Goal: Information Seeking & Learning: Learn about a topic

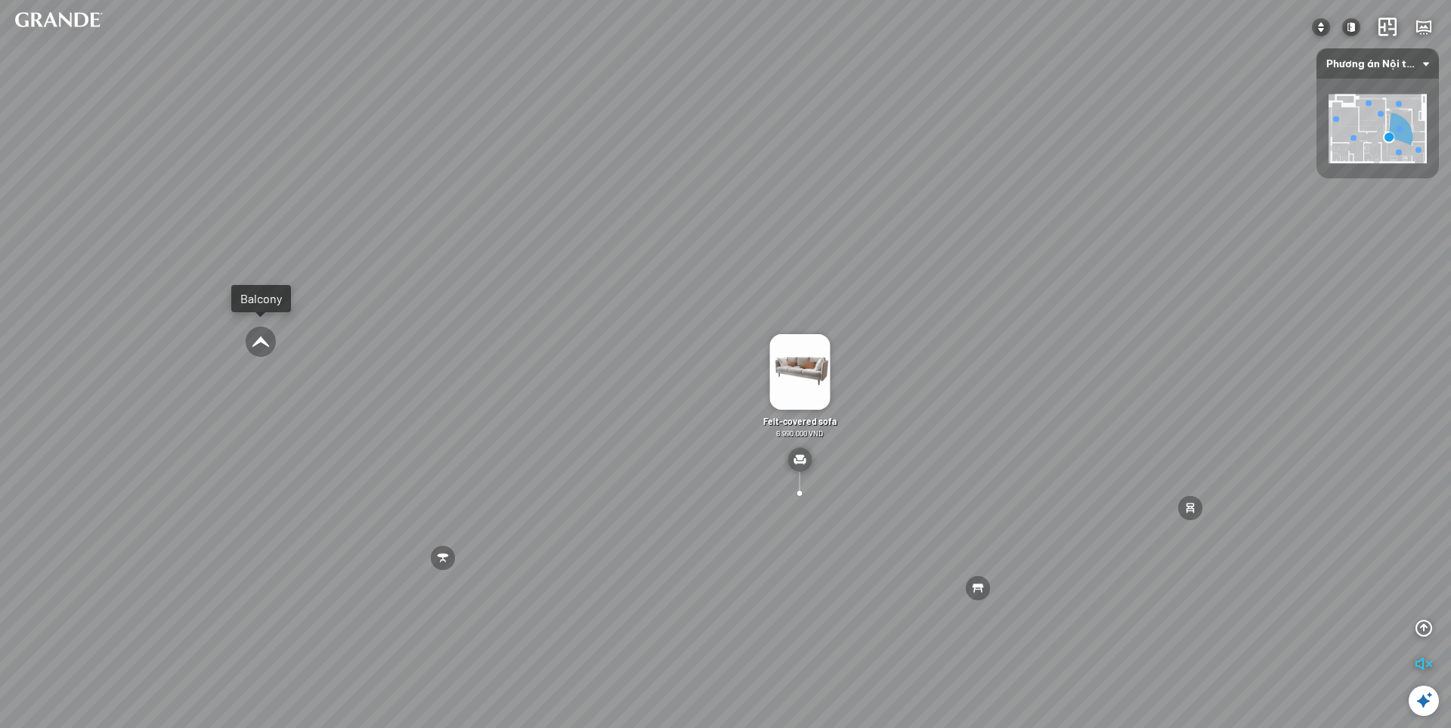
click at [704, 305] on div "MDF dining table is moisture-proof and scratch-resistant 2.890.000 VND Leather …" at bounding box center [725, 364] width 1451 height 728
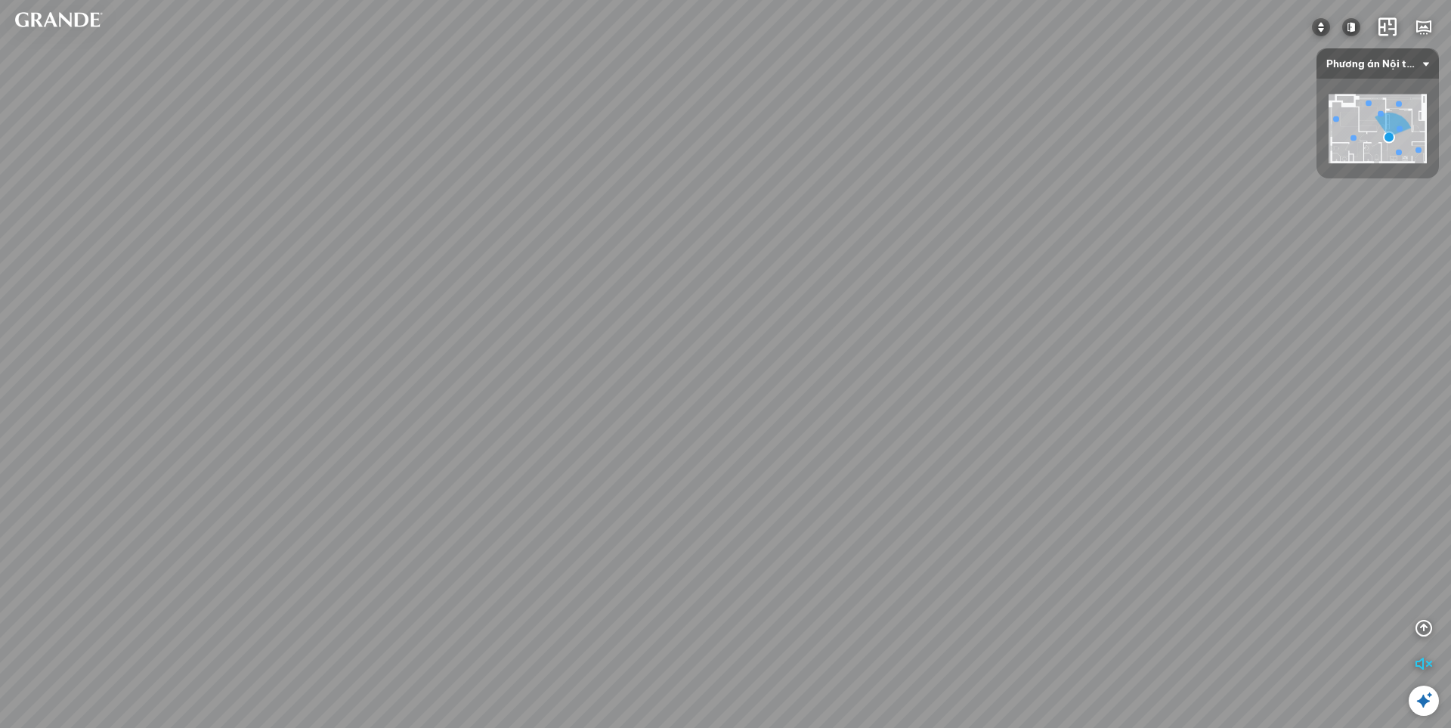
drag, startPoint x: 648, startPoint y: 261, endPoint x: 930, endPoint y: 437, distance: 333.0
click at [930, 437] on div "MDF dining table is moisture-proof and scratch-resistant 2.890.000 VND Leather …" at bounding box center [725, 364] width 1451 height 728
drag, startPoint x: 926, startPoint y: 344, endPoint x: 524, endPoint y: 357, distance: 403.0
click at [524, 357] on div "MDF dining table is moisture-proof and scratch-resistant 2.890.000 VND Leather …" at bounding box center [725, 364] width 1451 height 728
drag, startPoint x: 976, startPoint y: 420, endPoint x: 578, endPoint y: 371, distance: 401.2
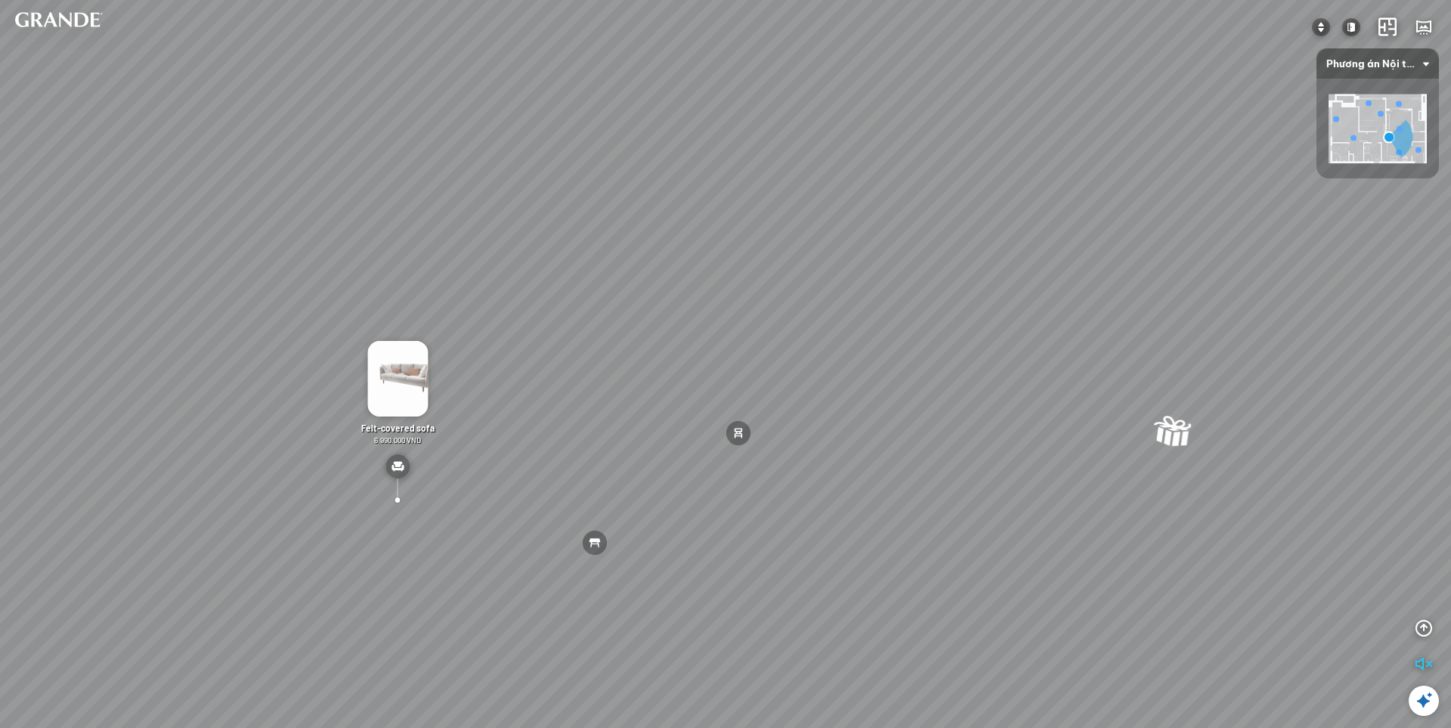
click at [578, 371] on div "MDF dining table is moisture-proof and scratch-resistant 2.890.000 VND Leather …" at bounding box center [725, 364] width 1451 height 728
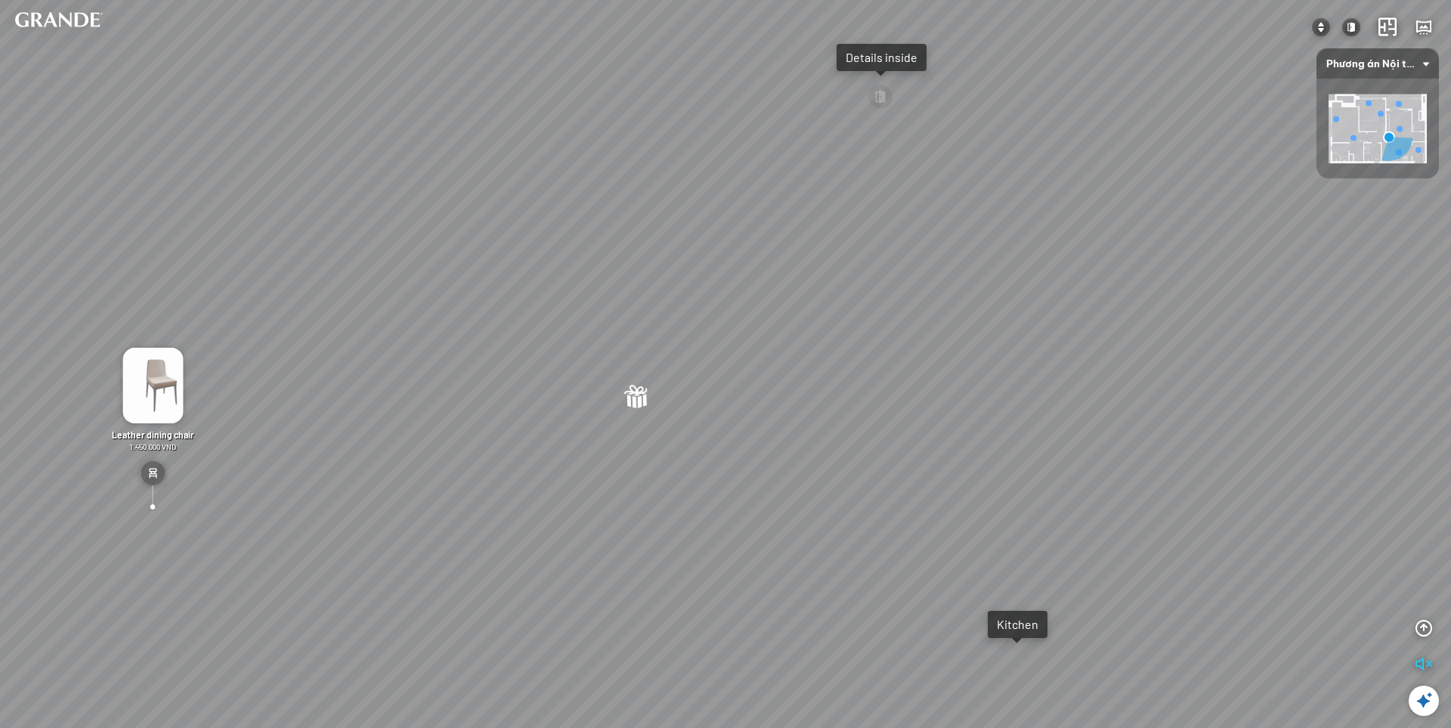
drag, startPoint x: 864, startPoint y: 373, endPoint x: 441, endPoint y: 376, distance: 423.2
click at [441, 376] on div "MDF dining table is moisture-proof and scratch-resistant 2.890.000 VND Leather …" at bounding box center [725, 364] width 1451 height 728
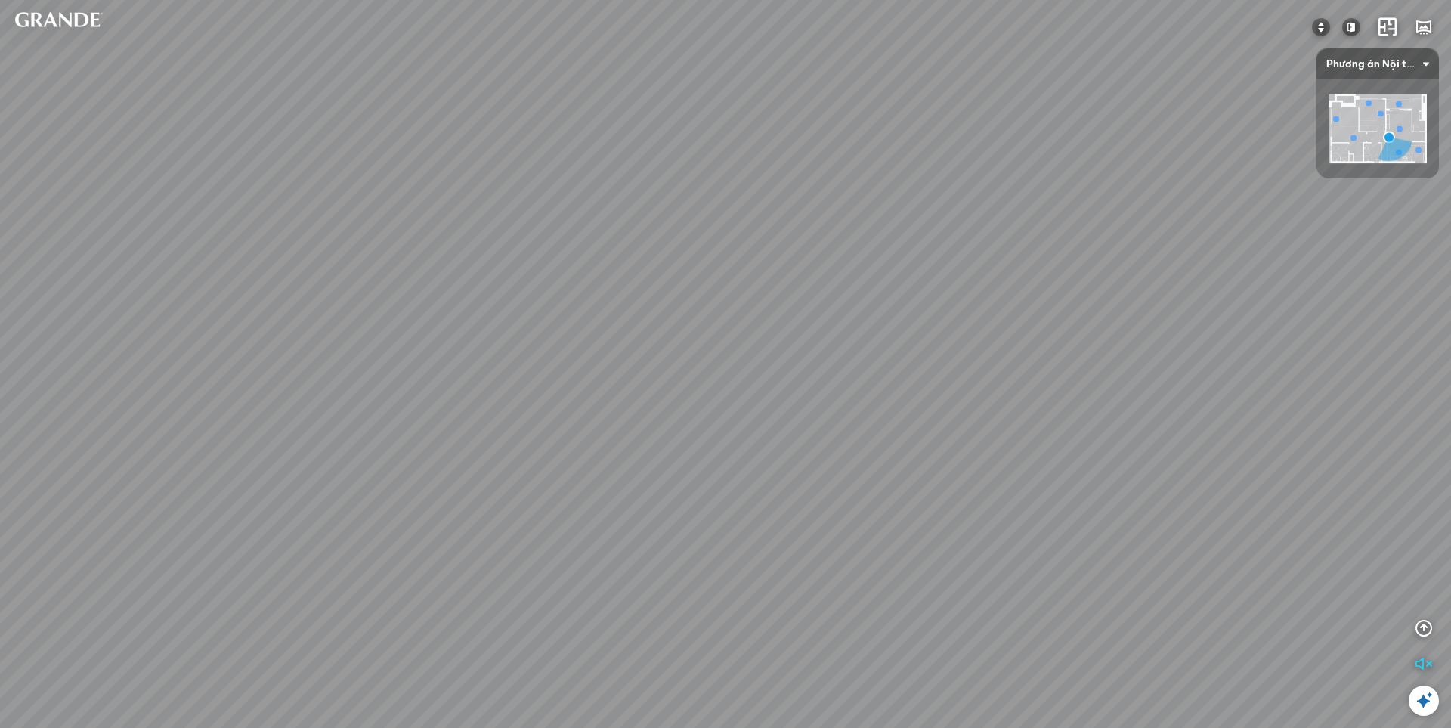
drag, startPoint x: 903, startPoint y: 326, endPoint x: 828, endPoint y: 447, distance: 142.2
click at [828, 447] on div "MDF dining table is moisture-proof and scratch-resistant 2.890.000 VND Leather …" at bounding box center [725, 364] width 1451 height 728
drag, startPoint x: 893, startPoint y: 425, endPoint x: 224, endPoint y: 267, distance: 687.3
click at [224, 267] on div "MDF dining table is moisture-proof and scratch-resistant 2.890.000 VND Leather …" at bounding box center [725, 364] width 1451 height 728
drag, startPoint x: 961, startPoint y: 399, endPoint x: 255, endPoint y: 408, distance: 705.8
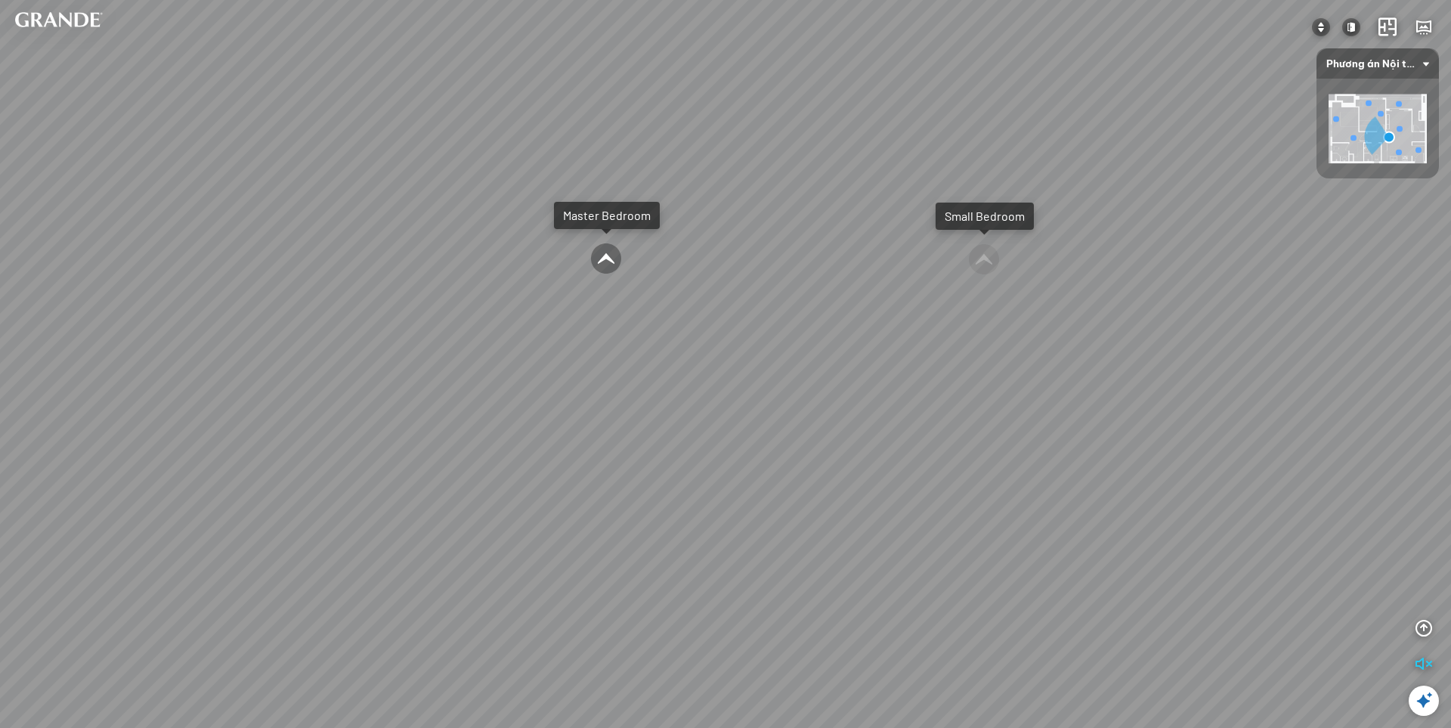
click at [248, 406] on div "MDF dining table is moisture-proof and scratch-resistant 2.890.000 VND Leather …" at bounding box center [725, 364] width 1451 height 728
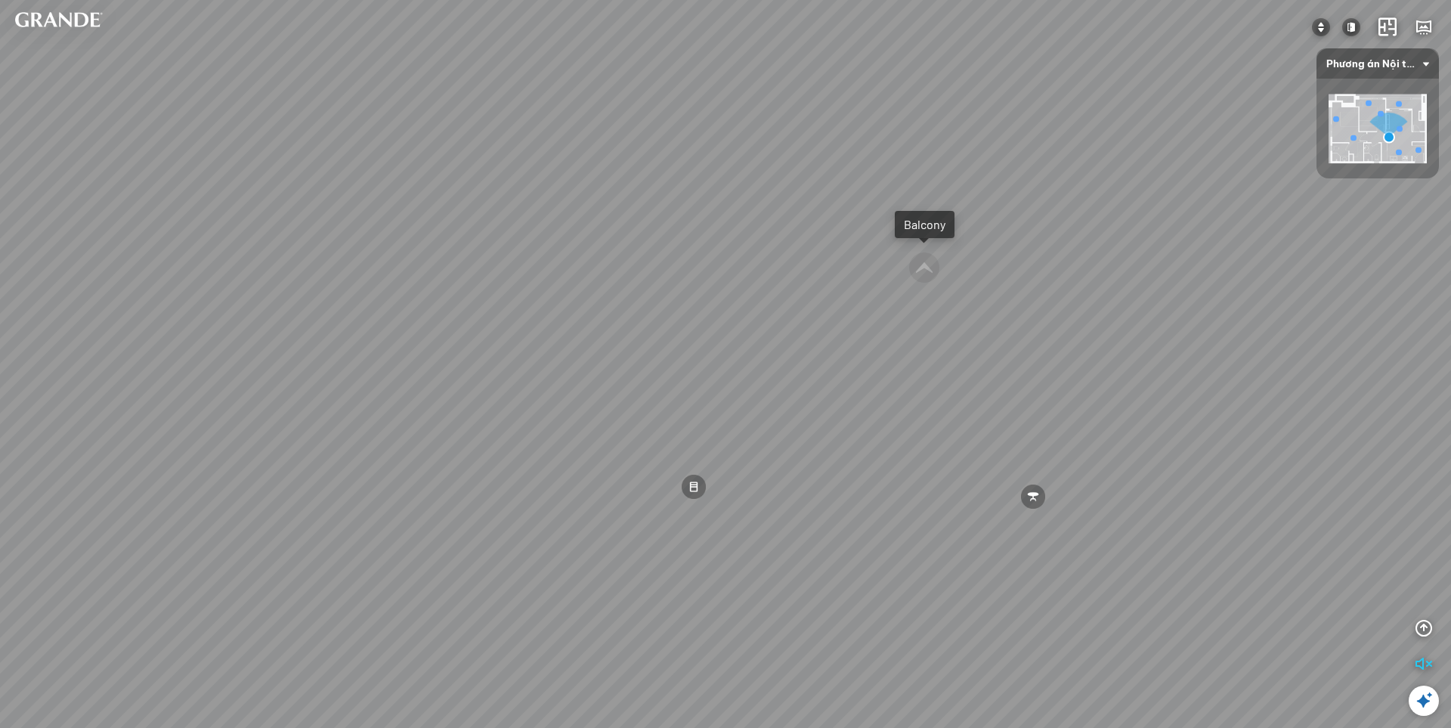
drag, startPoint x: 814, startPoint y: 403, endPoint x: 160, endPoint y: 395, distance: 653.7
click at [160, 395] on div "MDF dining table is moisture-proof and scratch-resistant 2.890.000 VND Leather …" at bounding box center [725, 364] width 1451 height 728
drag, startPoint x: 939, startPoint y: 306, endPoint x: 136, endPoint y: 314, distance: 802.6
click at [136, 314] on div "MDF dining table is moisture-proof and scratch-resistant 2.890.000 VND Leather …" at bounding box center [725, 364] width 1451 height 728
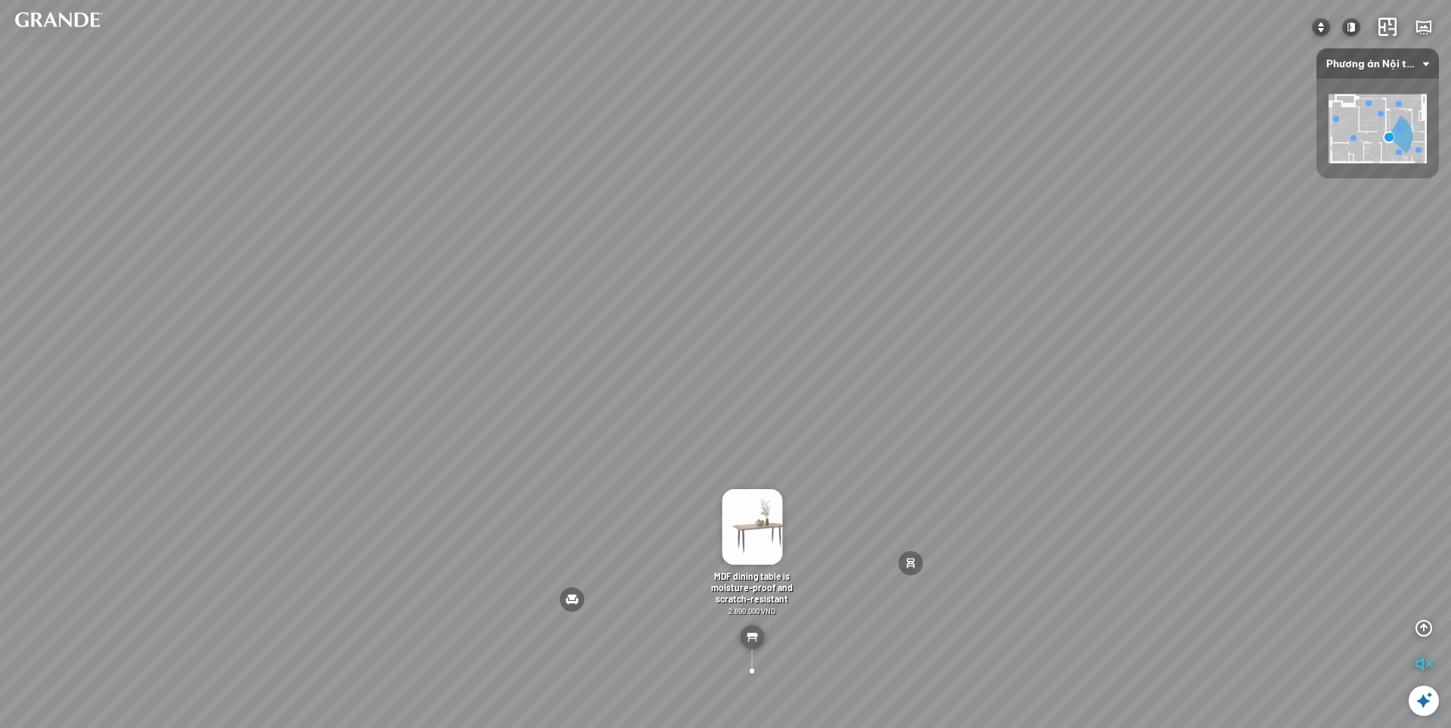
drag, startPoint x: 750, startPoint y: 273, endPoint x: 747, endPoint y: 419, distance: 146.6
click at [747, 419] on div "MDF dining table is moisture-proof and scratch-resistant 2.890.000 VND Leather …" at bounding box center [725, 364] width 1451 height 728
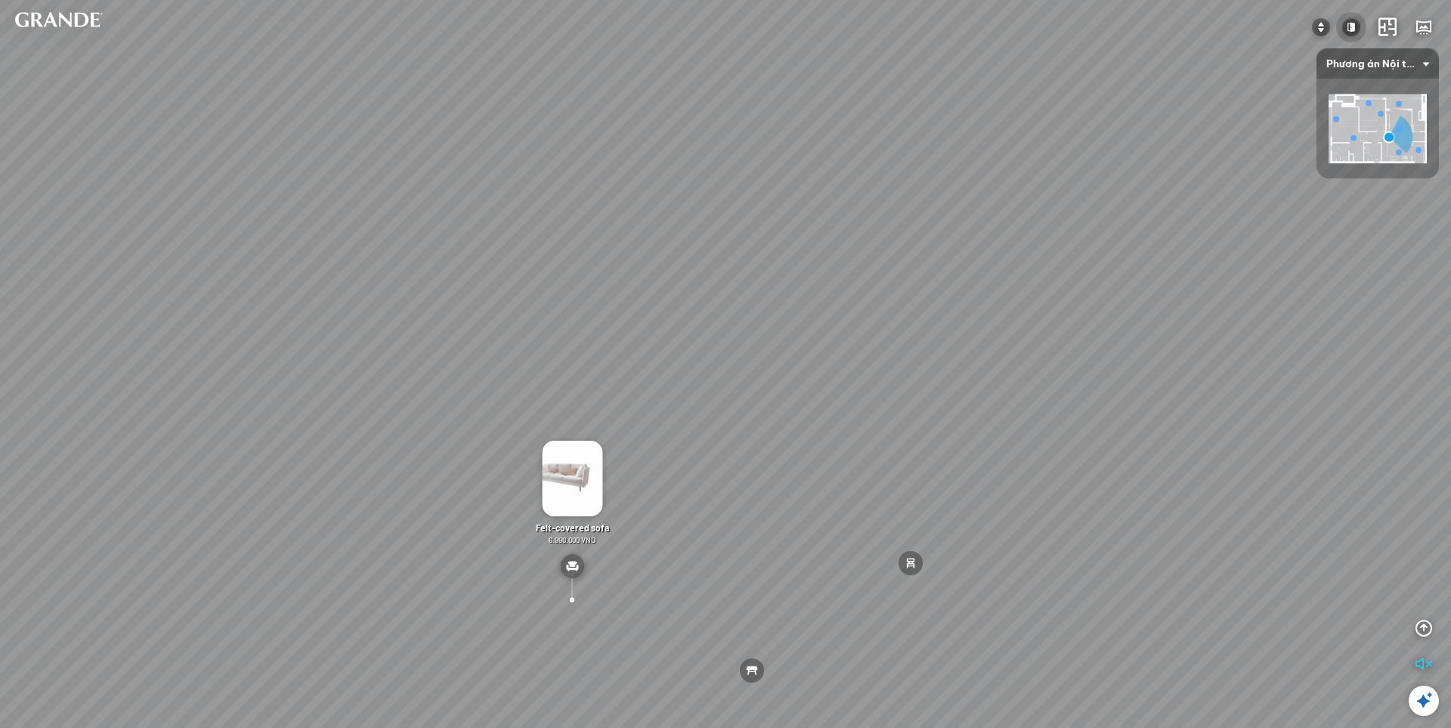
click at [1359, 27] on img at bounding box center [1351, 27] width 18 height 18
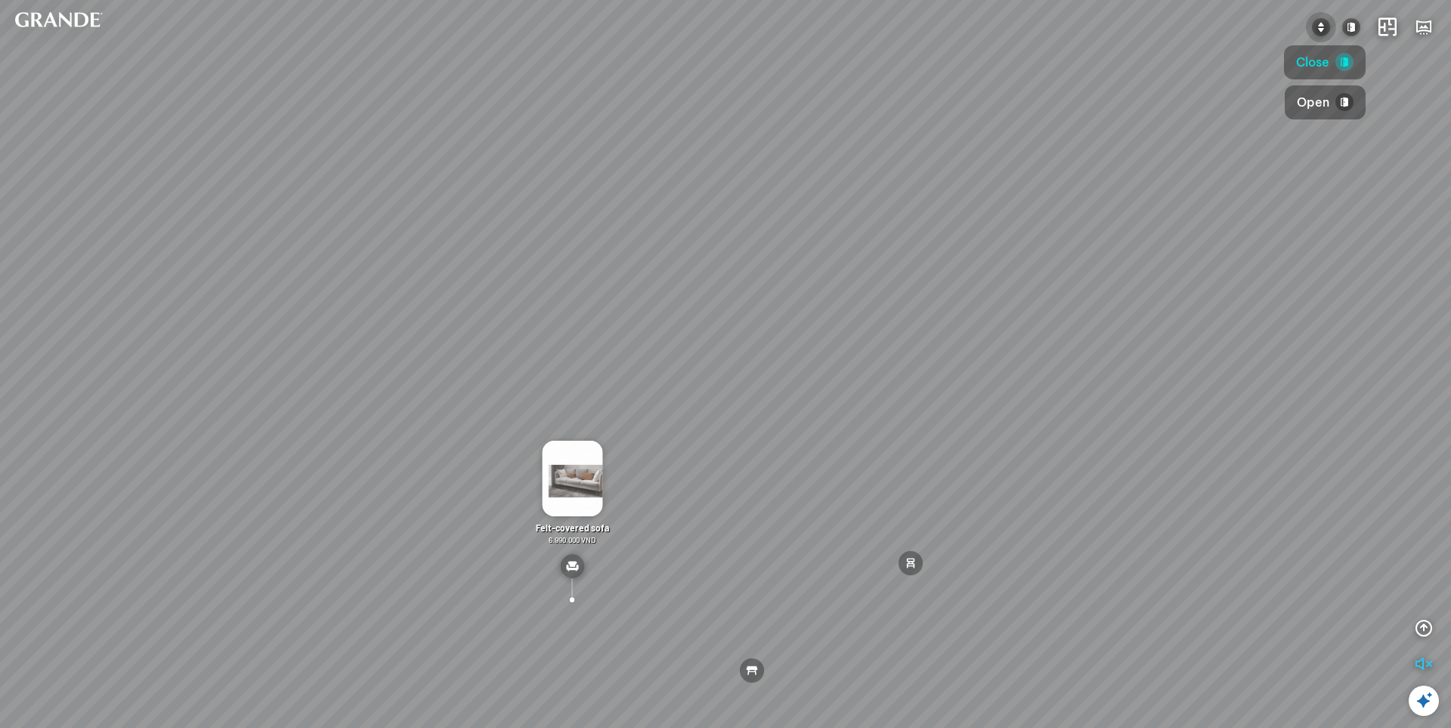
click at [1324, 25] on img at bounding box center [1321, 27] width 18 height 18
click at [1278, 59] on span "Hand over" at bounding box center [1269, 62] width 60 height 19
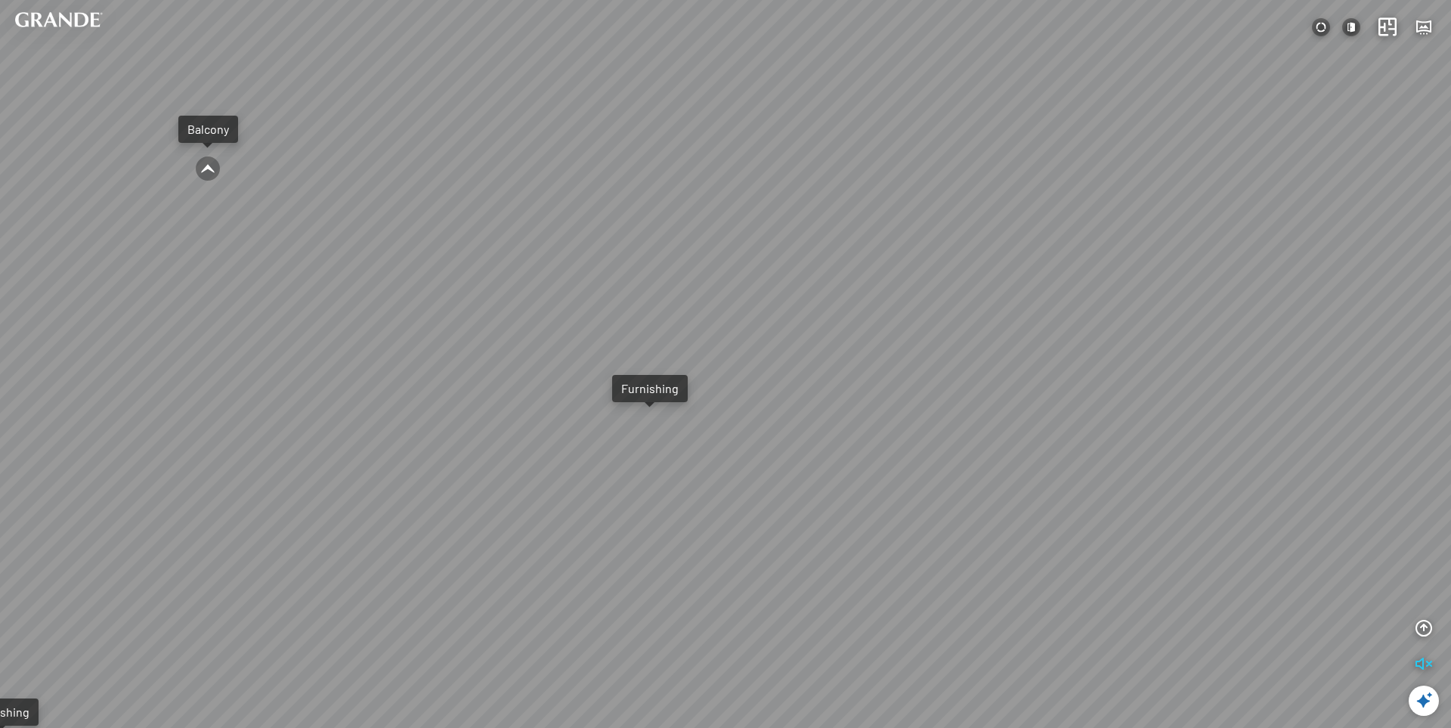
click at [885, 348] on div "Small Bedroom Master Bedroom Balcony Close Close Equipped with accessories Equi…" at bounding box center [725, 364] width 1451 height 728
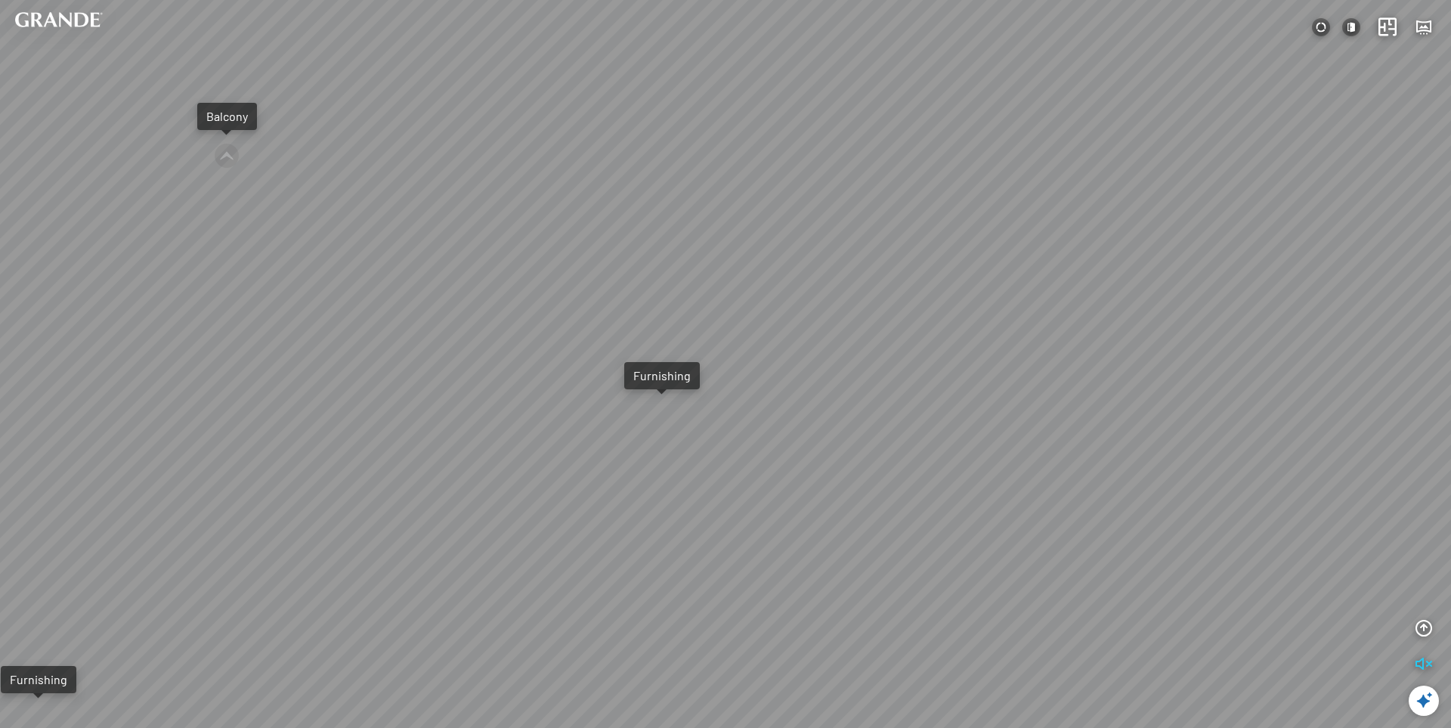
drag, startPoint x: 739, startPoint y: 427, endPoint x: 1045, endPoint y: 350, distance: 315.6
click at [1045, 350] on div "Small Bedroom Master Bedroom Balcony Close Close Equipped with accessories Equi…" at bounding box center [725, 364] width 1451 height 728
drag, startPoint x: 685, startPoint y: 224, endPoint x: 517, endPoint y: 273, distance: 174.6
click at [569, 241] on div "Small Bedroom Master Bedroom Balcony Close Close Equipped with accessories Equi…" at bounding box center [725, 364] width 1451 height 728
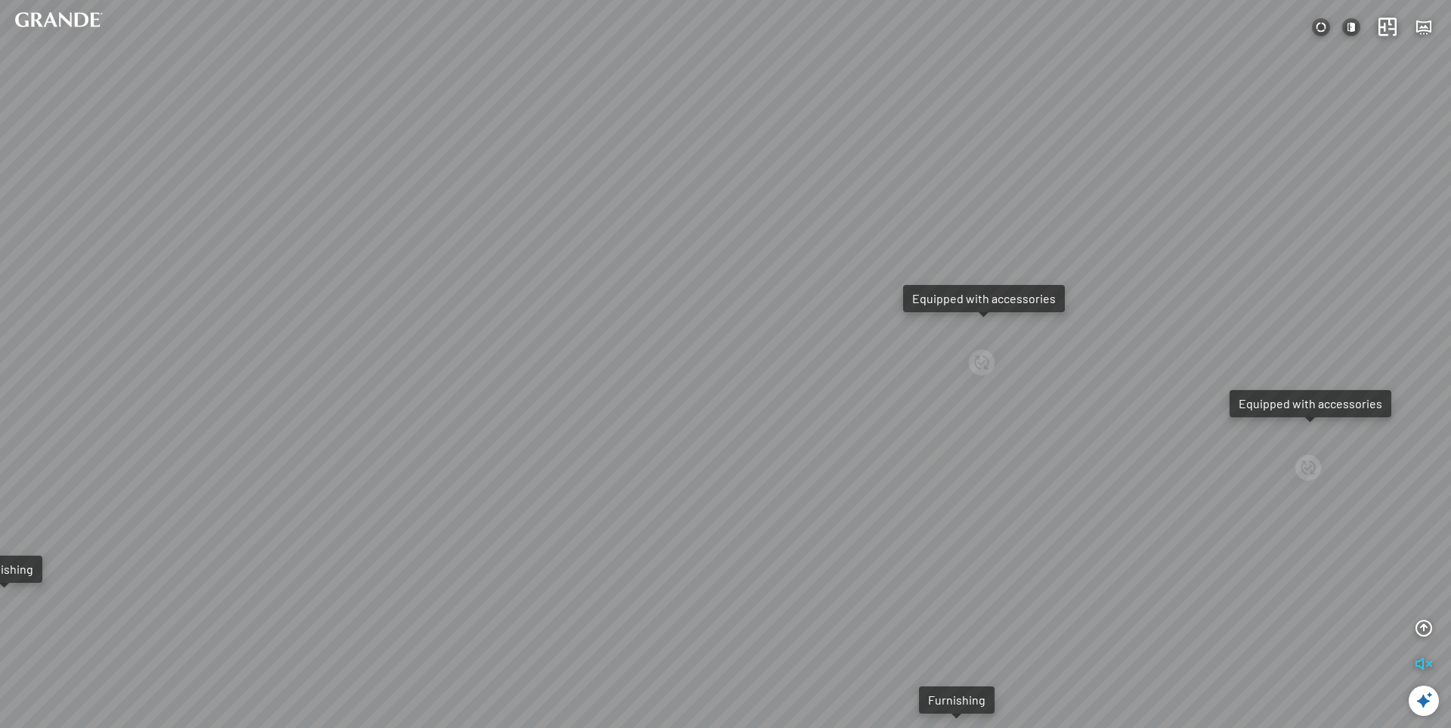
drag, startPoint x: 517, startPoint y: 273, endPoint x: 363, endPoint y: 309, distance: 157.6
click at [361, 301] on div "Small Bedroom Master Bedroom Balcony Close Close Equipped with accessories Equi…" at bounding box center [725, 364] width 1451 height 728
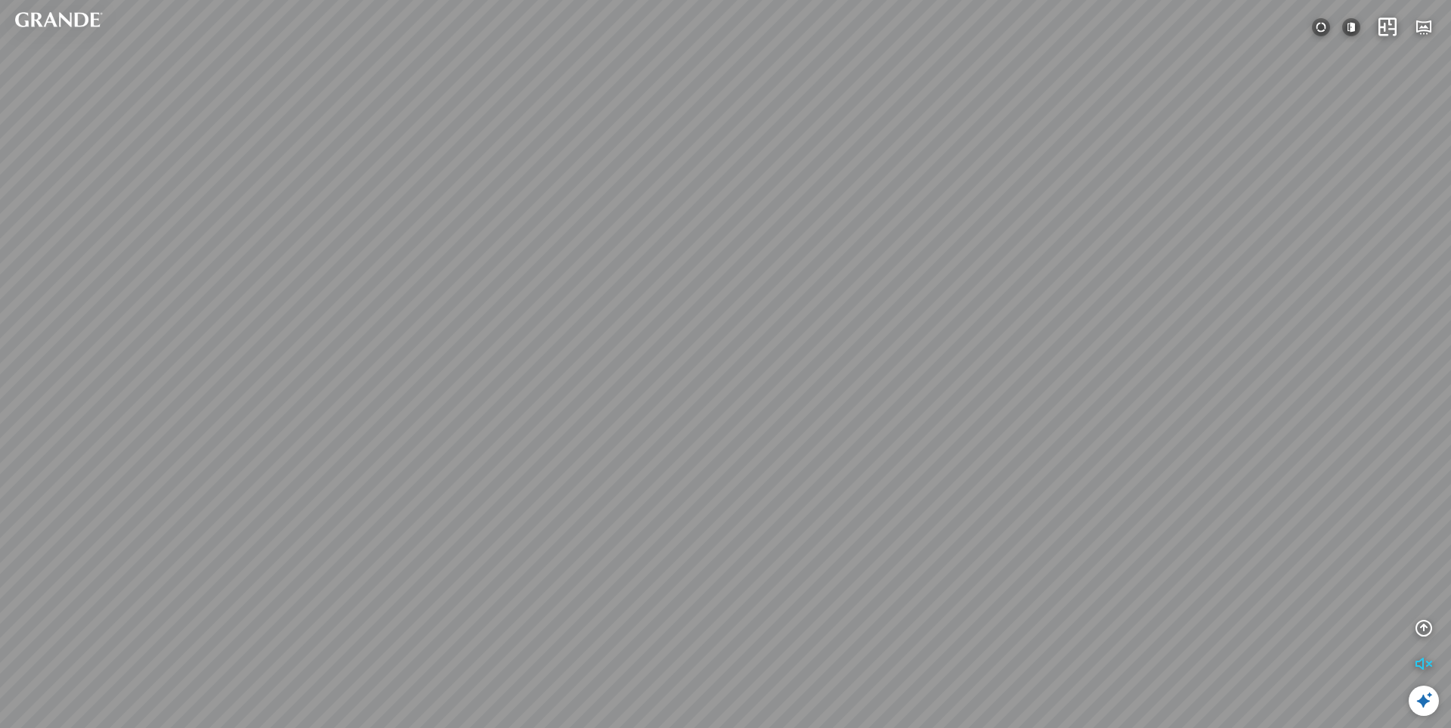
drag, startPoint x: 724, startPoint y: 258, endPoint x: 864, endPoint y: 250, distance: 140.8
click at [721, 293] on div "Small Bedroom Master Bedroom Balcony Close Close Equipped with accessories Equi…" at bounding box center [725, 364] width 1451 height 728
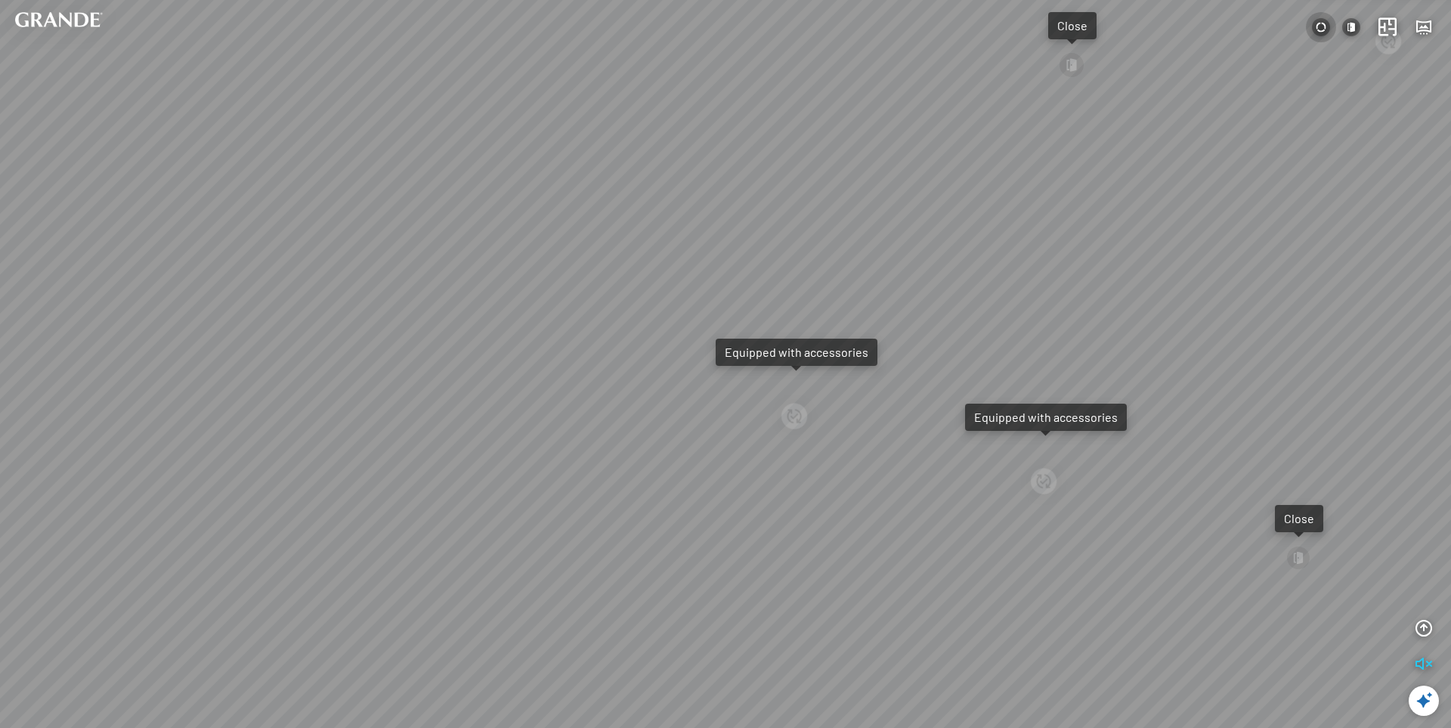
click at [1322, 29] on img at bounding box center [1321, 27] width 18 height 18
click at [1260, 98] on span "Furnishing" at bounding box center [1269, 102] width 59 height 19
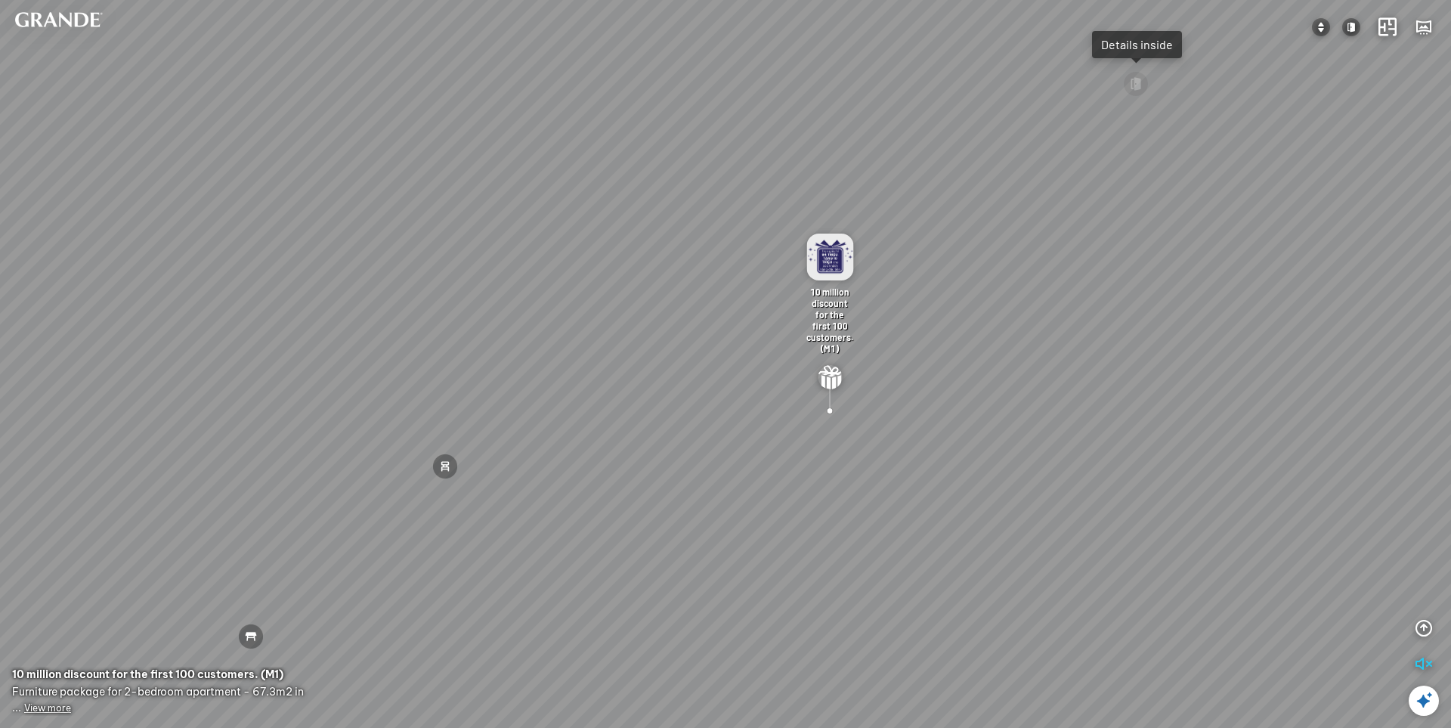
click at [872, 487] on div "MDF dining table is moisture-proof and scratch-resistant 2.890.000 VND Leather …" at bounding box center [725, 364] width 1451 height 728
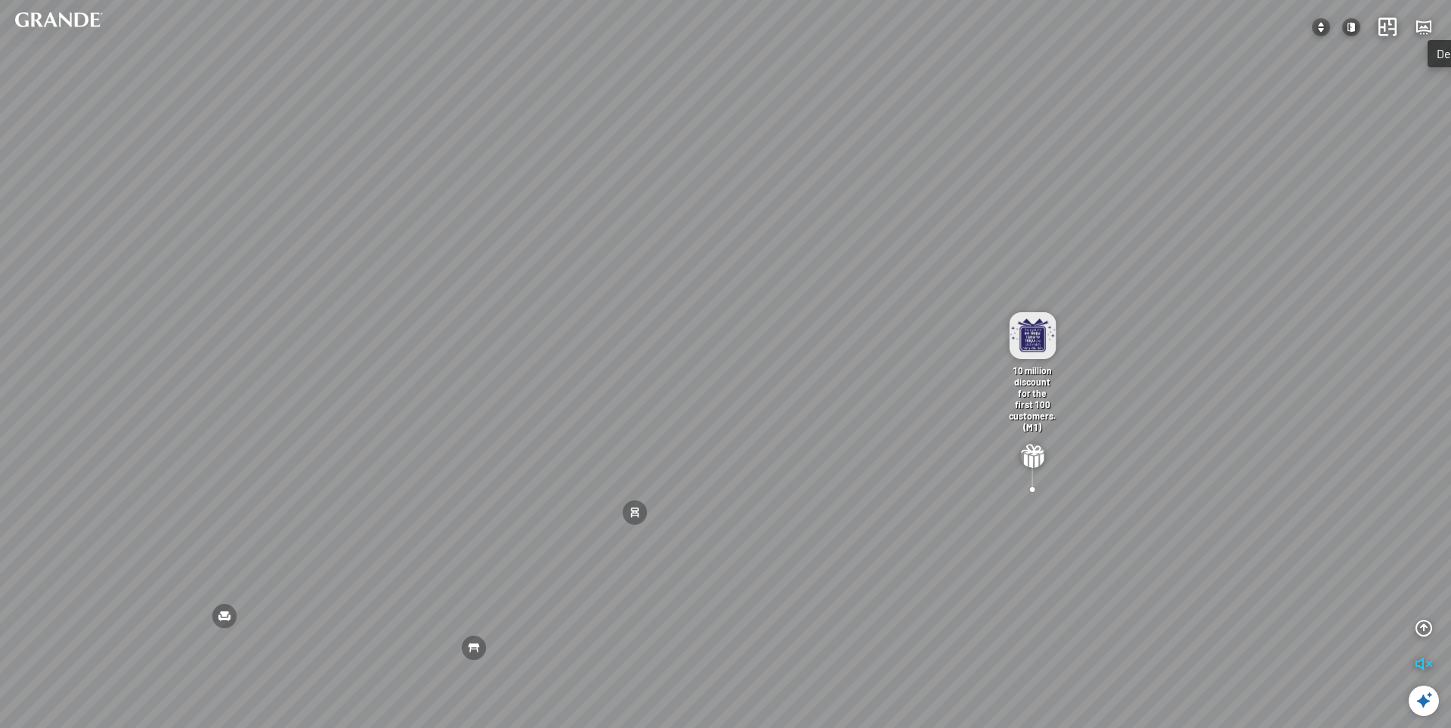
drag, startPoint x: 855, startPoint y: 410, endPoint x: 1093, endPoint y: 379, distance: 240.0
click at [1093, 379] on div "MDF dining table is moisture-proof and scratch-resistant 2.890.000 VND Leather …" at bounding box center [725, 364] width 1451 height 728
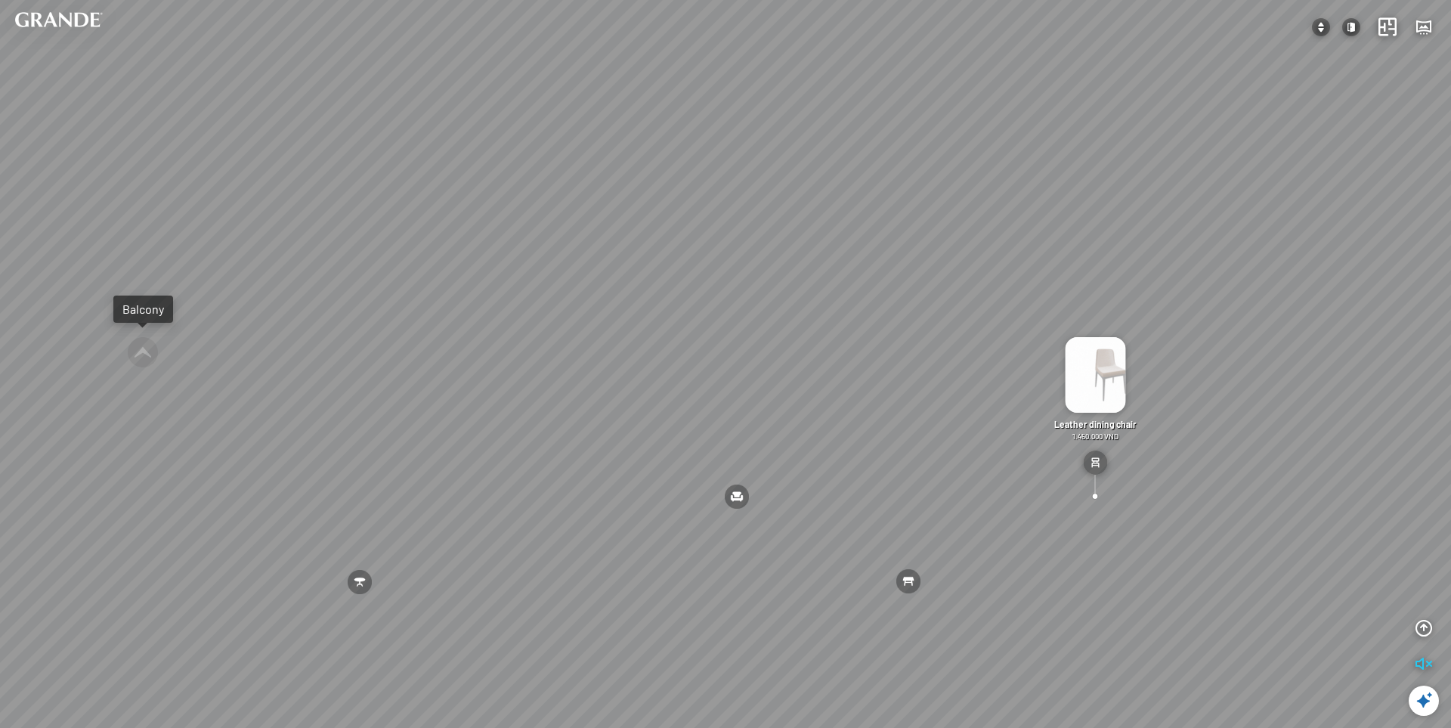
drag, startPoint x: 555, startPoint y: 385, endPoint x: 855, endPoint y: 397, distance: 300.2
click at [855, 397] on div "MDF dining table is moisture-proof and scratch-resistant 2.890.000 VND Leather …" at bounding box center [725, 364] width 1451 height 728
drag, startPoint x: 607, startPoint y: 371, endPoint x: 830, endPoint y: 422, distance: 228.6
click at [830, 422] on div "MDF dining table is moisture-proof and scratch-resistant 2.890.000 VND Leather …" at bounding box center [725, 364] width 1451 height 728
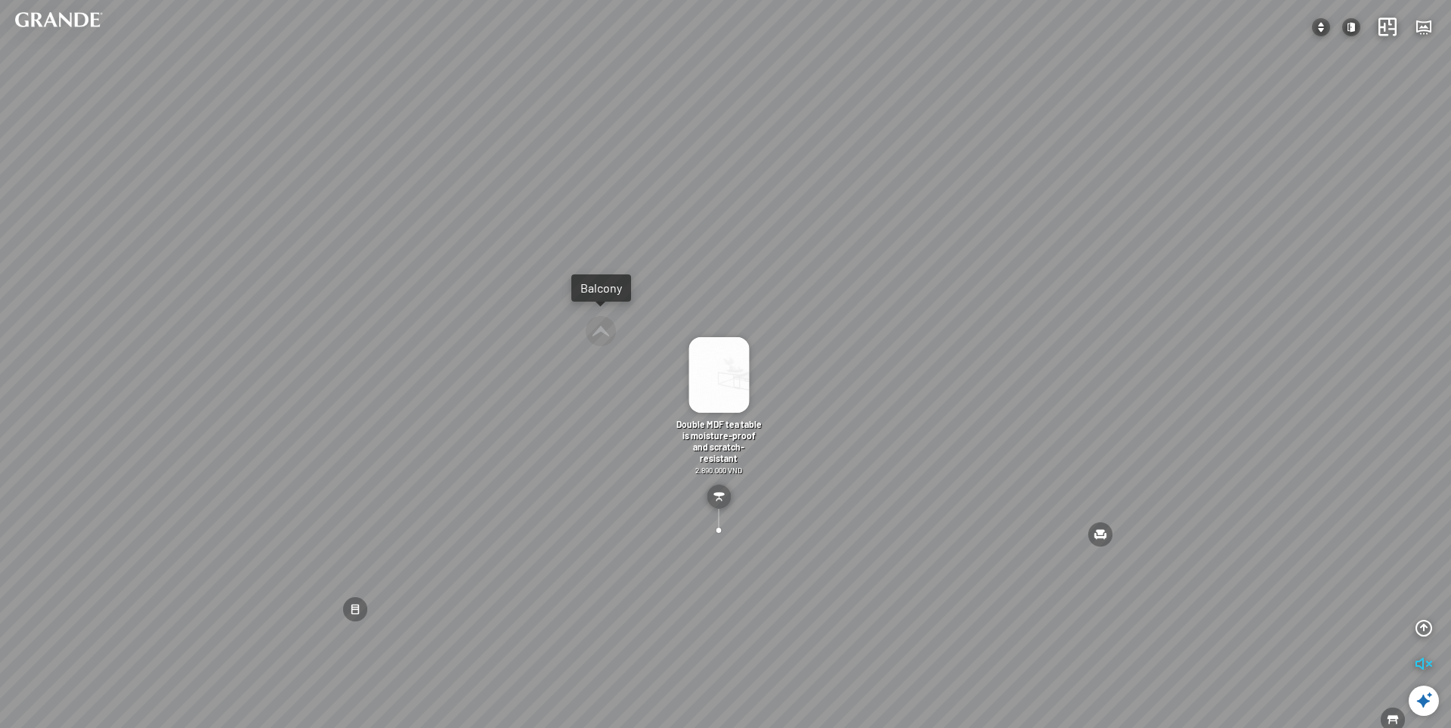
drag, startPoint x: 300, startPoint y: 485, endPoint x: 861, endPoint y: 417, distance: 565.6
click at [861, 417] on div "MDF dining table is moisture-proof and scratch-resistant 2.890.000 VND Leather …" at bounding box center [725, 364] width 1451 height 728
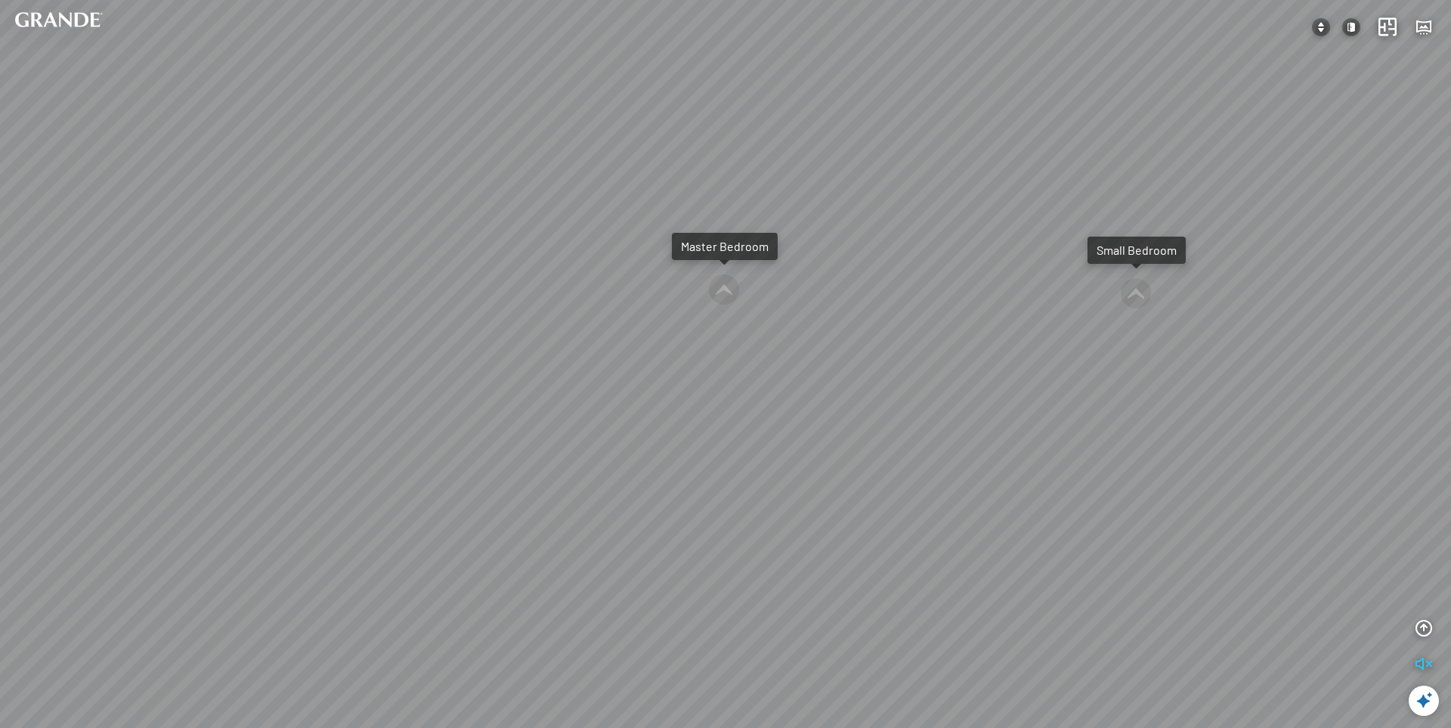
drag, startPoint x: 779, startPoint y: 423, endPoint x: 1366, endPoint y: 421, distance: 587.1
click at [1366, 421] on div "MDF dining table is moisture-proof and scratch-resistant 2.890.000 VND Leather …" at bounding box center [725, 364] width 1451 height 728
click at [717, 291] on div at bounding box center [724, 290] width 32 height 32
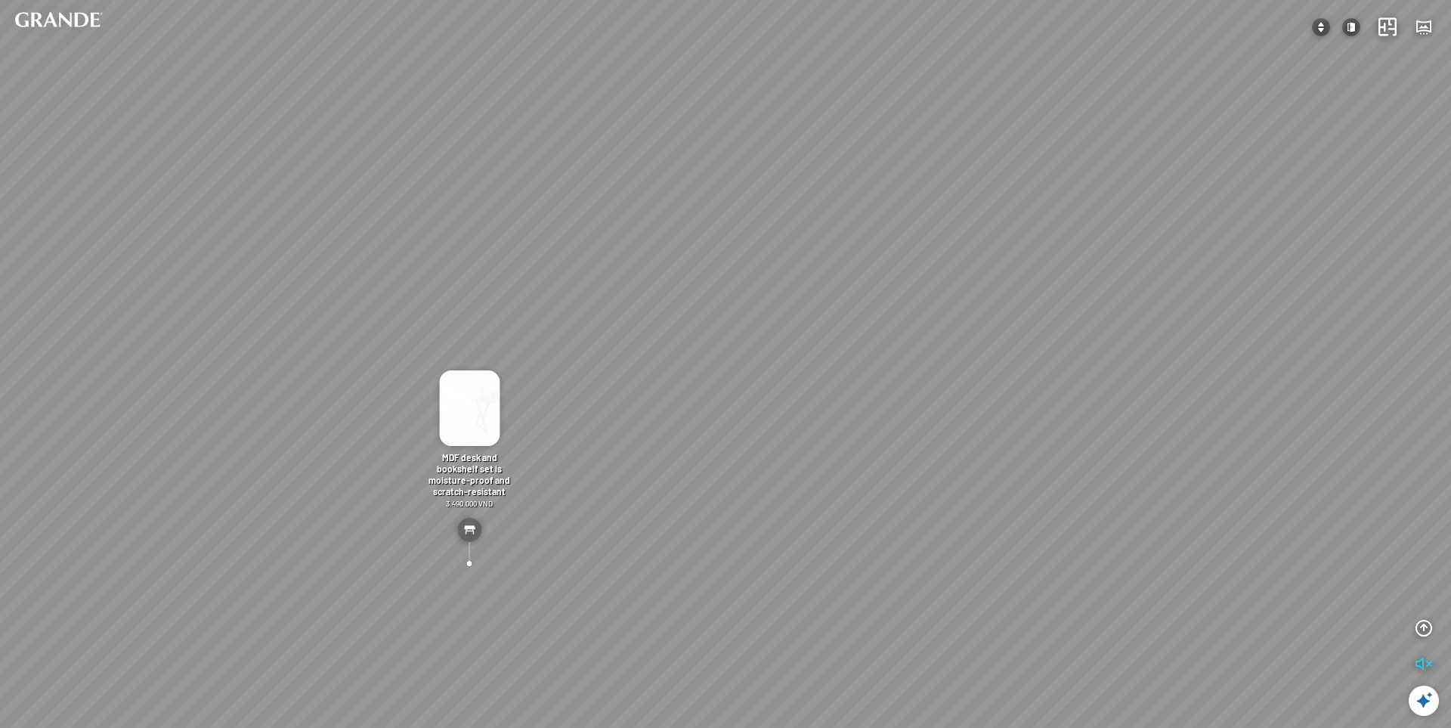
drag, startPoint x: 806, startPoint y: 393, endPoint x: 712, endPoint y: 392, distance: 93.7
click at [710, 389] on div "Minimalist decorative wardrobe – Special 19.990.000 VND Minimalist bed set and …" at bounding box center [725, 364] width 1451 height 728
drag, startPoint x: 1031, startPoint y: 347, endPoint x: 716, endPoint y: 418, distance: 323.0
click at [670, 425] on div "Minimalist decorative wardrobe – Special 19.990.000 VND Minimalist bed set and …" at bounding box center [725, 364] width 1451 height 728
drag, startPoint x: 726, startPoint y: 320, endPoint x: 411, endPoint y: 251, distance: 322.7
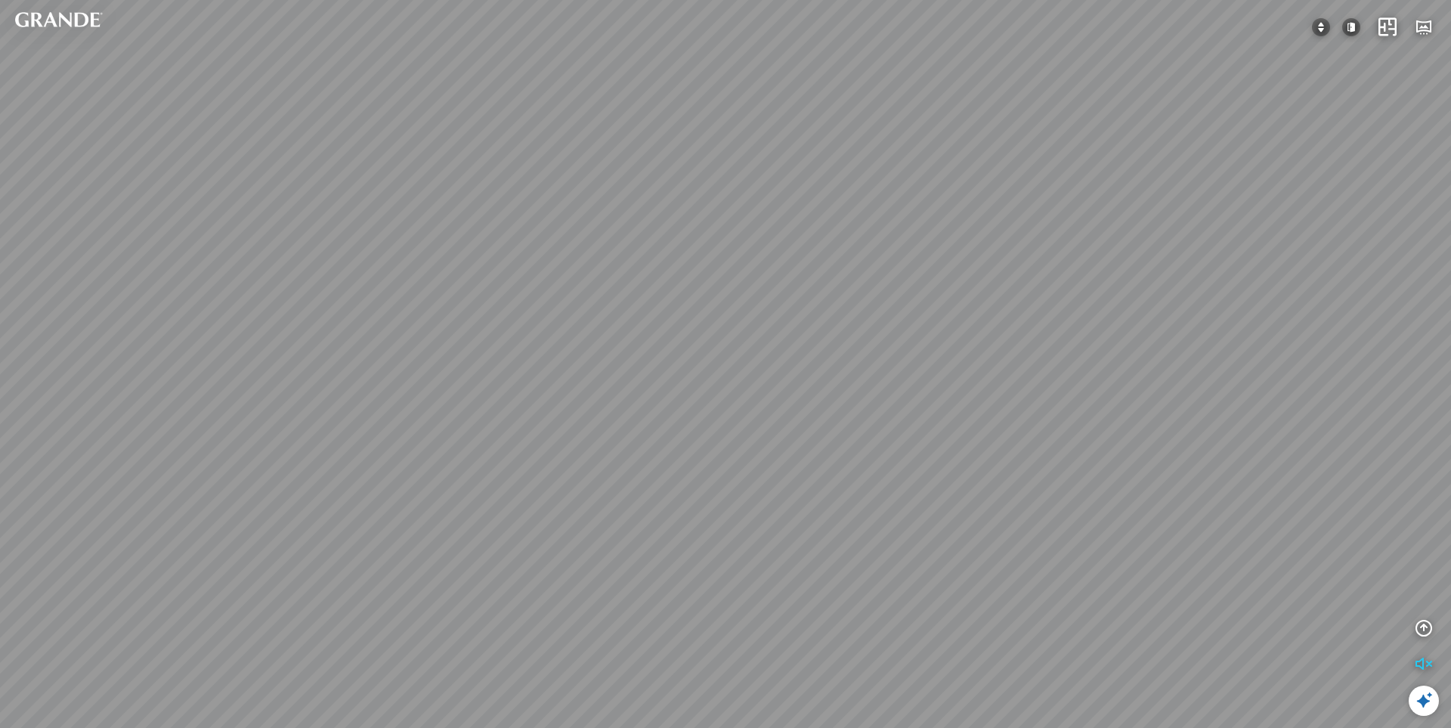
click at [411, 252] on div "Minimalist decorative wardrobe – Special 19.990.000 VND Minimalist bed set and …" at bounding box center [725, 364] width 1451 height 728
drag, startPoint x: 988, startPoint y: 368, endPoint x: 1079, endPoint y: 202, distance: 189.7
click at [1079, 202] on div "Minimalist decorative wardrobe – Special 19.990.000 VND Minimalist bed set and …" at bounding box center [725, 364] width 1451 height 728
drag, startPoint x: 771, startPoint y: 390, endPoint x: 679, endPoint y: 382, distance: 92.5
click at [679, 382] on div "Minimalist decorative wardrobe – Special 19.990.000 VND Minimalist bed set and …" at bounding box center [725, 364] width 1451 height 728
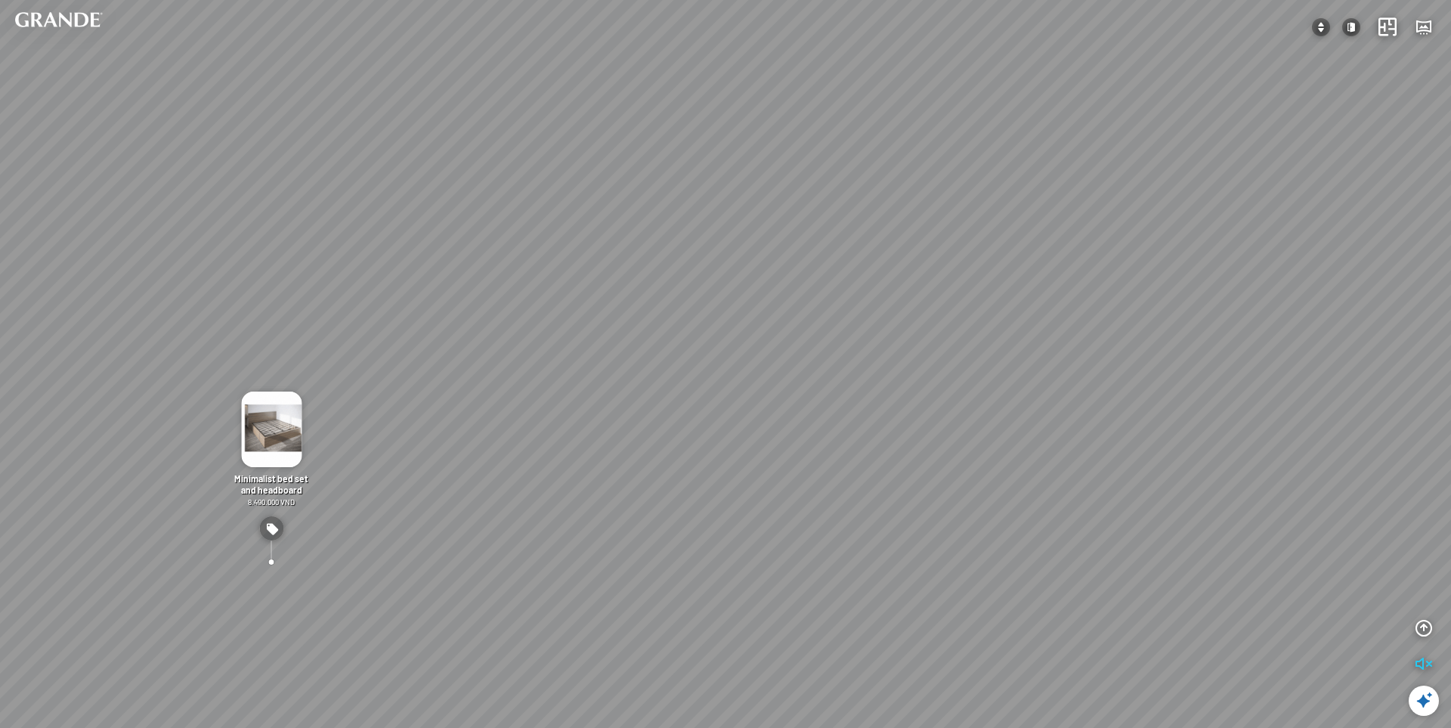
drag, startPoint x: 1062, startPoint y: 236, endPoint x: 722, endPoint y: 469, distance: 412.5
click at [694, 472] on div "Minimalist decorative wardrobe – Special 19.990.000 VND Minimalist bed set and …" at bounding box center [725, 364] width 1451 height 728
drag, startPoint x: 968, startPoint y: 457, endPoint x: 513, endPoint y: 435, distance: 455.4
click at [513, 435] on div "Minimalist decorative wardrobe – Special 19.990.000 VND Minimalist bed set and …" at bounding box center [725, 364] width 1451 height 728
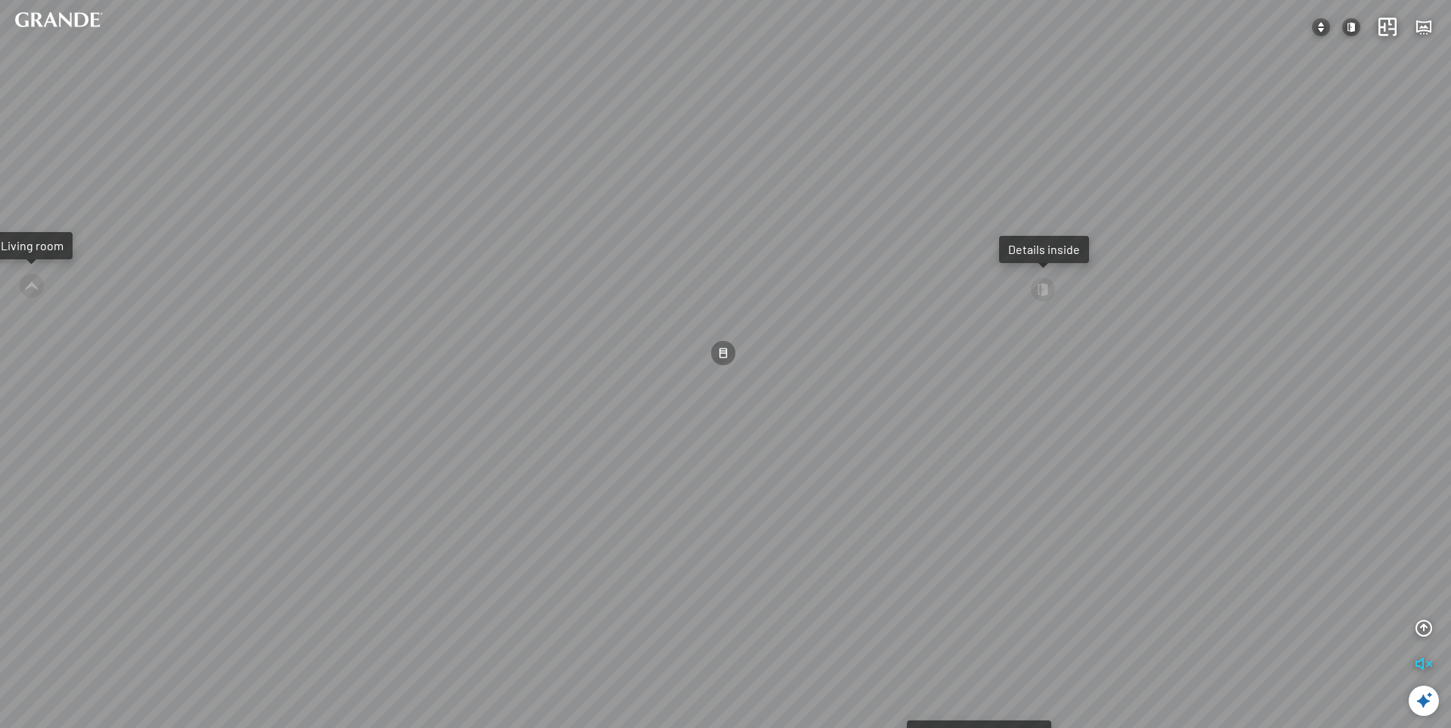
drag, startPoint x: 1161, startPoint y: 451, endPoint x: 593, endPoint y: 429, distance: 568.7
click at [593, 429] on div "Minimalist decorative wardrobe – Special 19.990.000 VND Minimalist bed set and …" at bounding box center [725, 364] width 1451 height 728
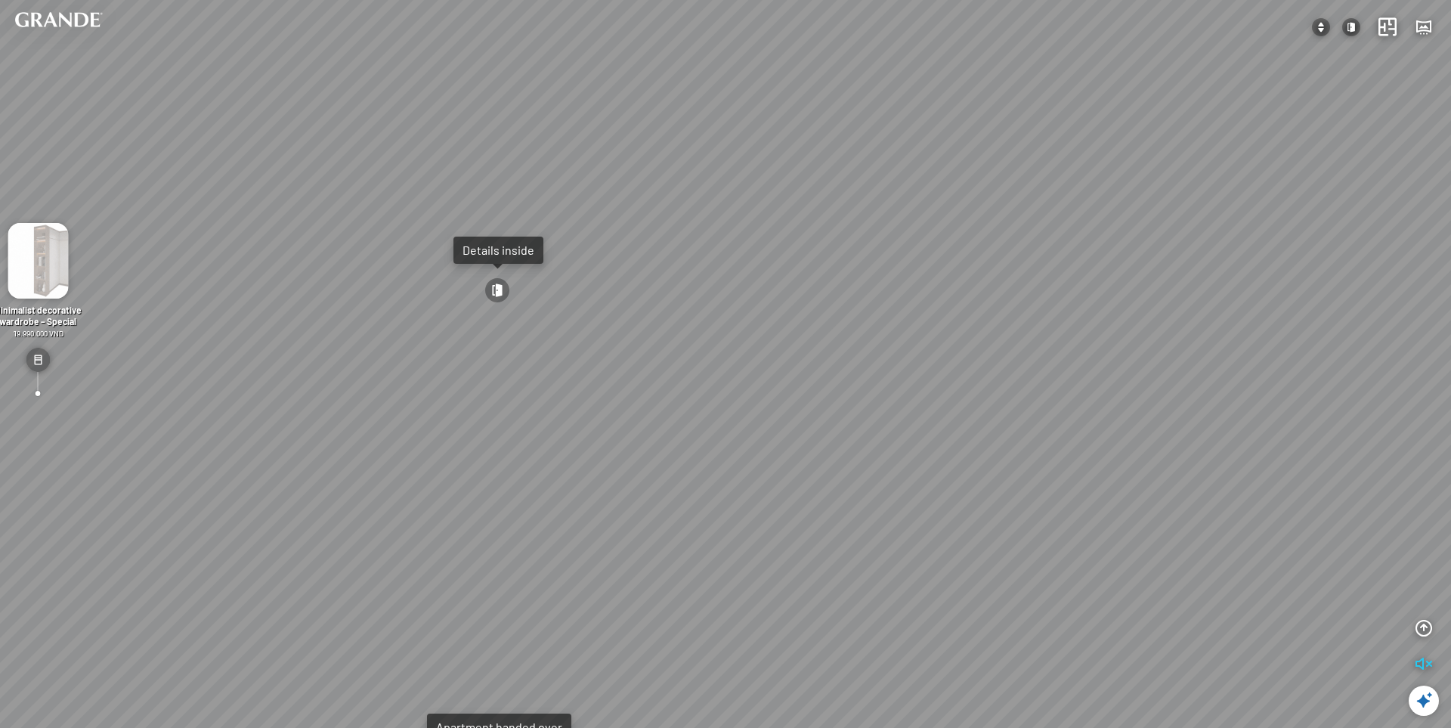
drag, startPoint x: 1081, startPoint y: 475, endPoint x: 721, endPoint y: 476, distance: 360.5
click at [721, 476] on div "Minimalist decorative wardrobe – Special 19.990.000 VND Minimalist bed set and …" at bounding box center [725, 364] width 1451 height 728
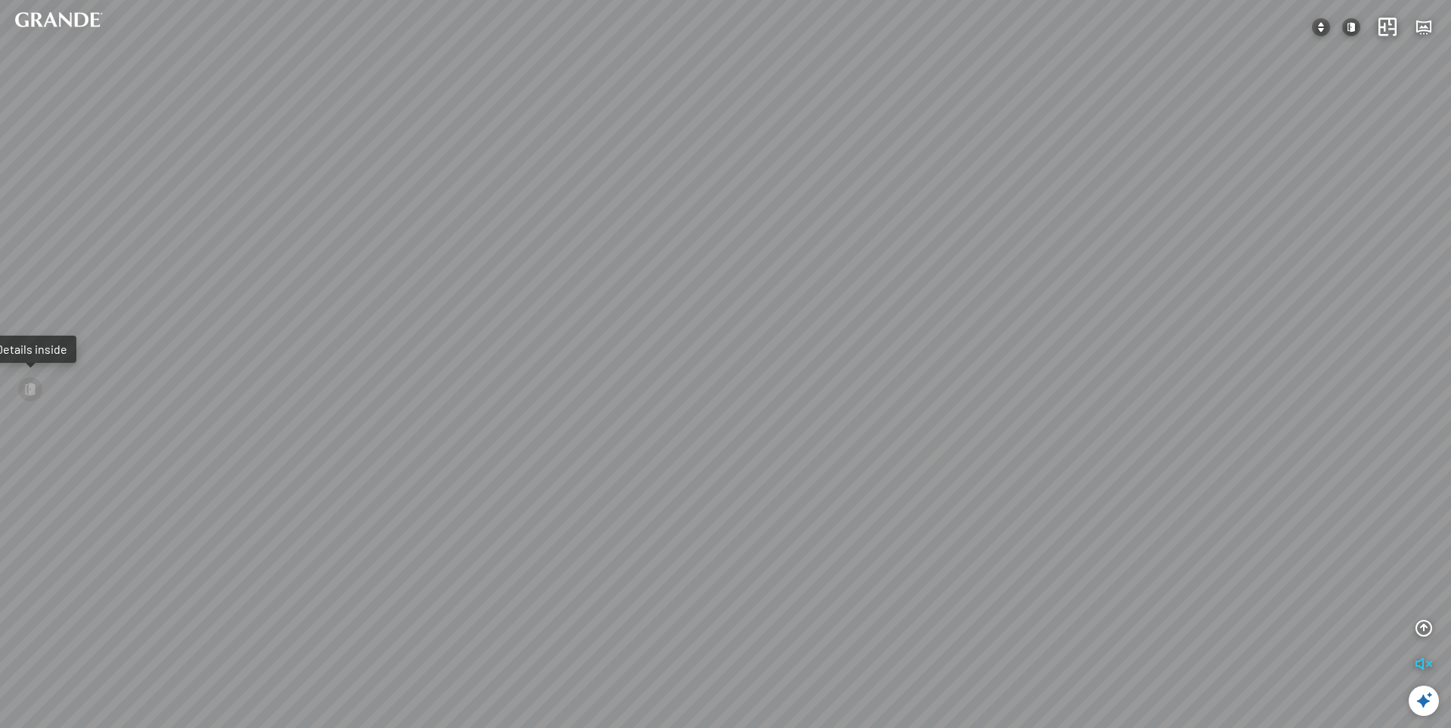
drag, startPoint x: 1163, startPoint y: 404, endPoint x: 767, endPoint y: 505, distance: 408.5
click at [767, 505] on div "Minimalist decorative wardrobe – Special 19.990.000 VND Minimalist bed set and …" at bounding box center [725, 364] width 1451 height 728
drag, startPoint x: 1099, startPoint y: 484, endPoint x: 636, endPoint y: 364, distance: 478.5
click at [636, 364] on div "Minimalist decorative wardrobe – Special 19.990.000 VND Minimalist bed set and …" at bounding box center [725, 364] width 1451 height 728
drag
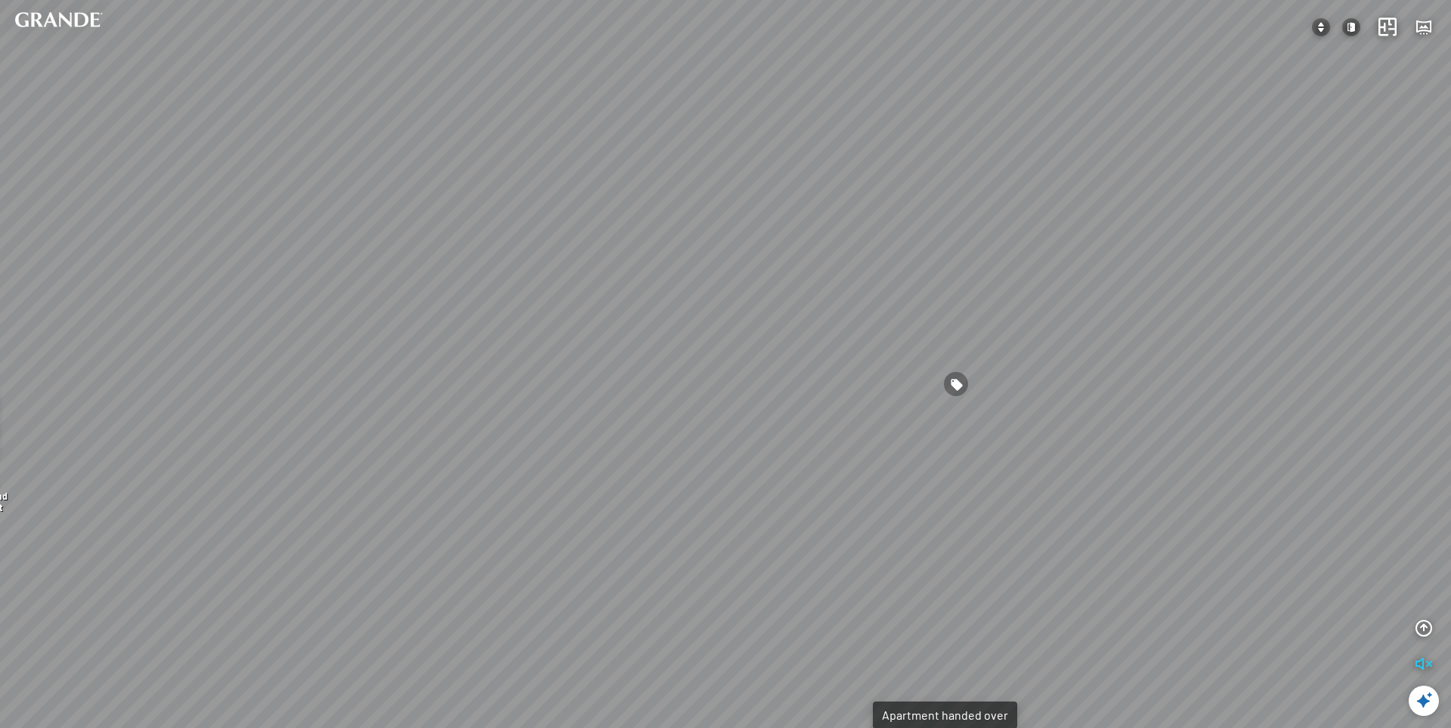
click at [546, 401] on div "Minimalist decorative wardrobe – Special 19.990.000 VND Minimalist bed set and …" at bounding box center [725, 364] width 1451 height 728
click at [431, 434] on div "Minimalist decorative wardrobe – Special 19.990.000 VND Minimalist bed set and …" at bounding box center [725, 364] width 1451 height 728
click at [635, 476] on div "Minimalist decorative wardrobe – Special 19.990.000 VND Minimalist bed set and …" at bounding box center [725, 364] width 1451 height 728
click at [823, 458] on div "Minimalist decorative wardrobe – Special 19.990.000 VND Minimalist bed set and …" at bounding box center [725, 364] width 1451 height 728
click at [870, 235] on div at bounding box center [877, 234] width 26 height 26
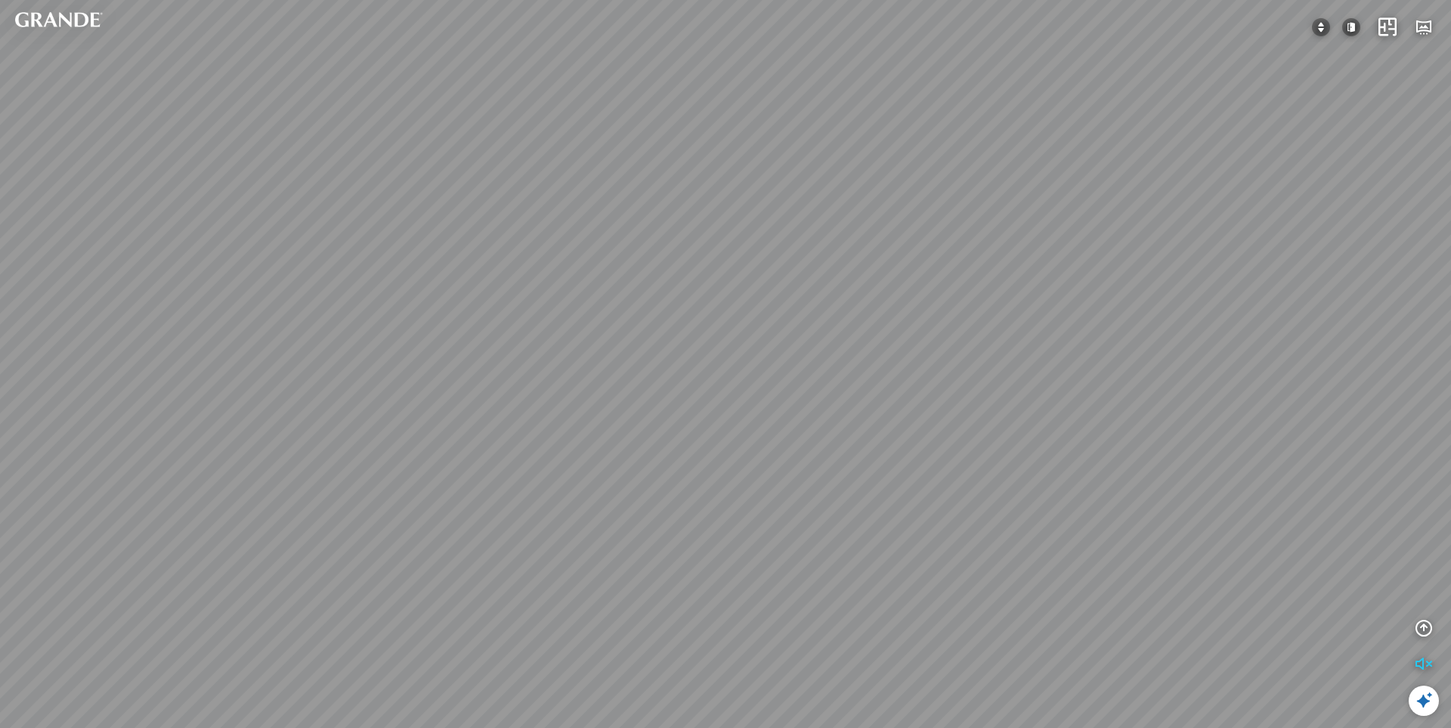
click at [606, 457] on div "Leather dining chair 1.450.000 VND Double MDF tea table is moisture-proof and s…" at bounding box center [725, 364] width 1451 height 728
click at [831, 438] on div "Leather dining chair 1.450.000 VND Double MDF tea table is moisture-proof and s…" at bounding box center [725, 364] width 1451 height 728
drag, startPoint x: 875, startPoint y: 295, endPoint x: 786, endPoint y: 336, distance: 98.1
click at [786, 336] on div "Leather dining chair 1.450.000 VND Double MDF tea table is moisture-proof and s…" at bounding box center [725, 364] width 1451 height 728
